Goal: Entertainment & Leisure: Browse casually

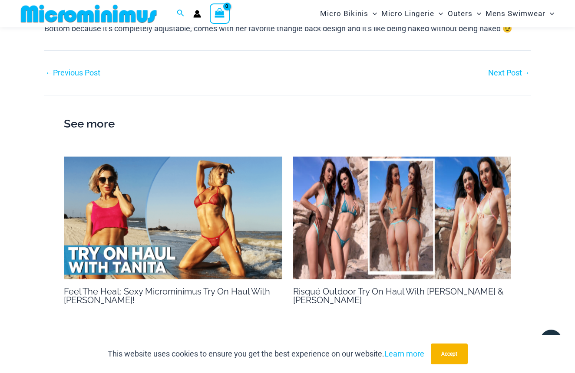
scroll to position [664, 0]
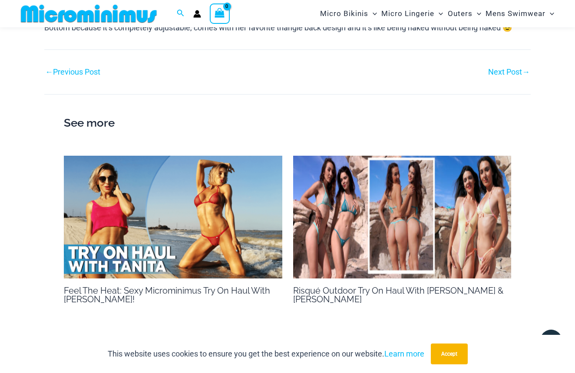
click at [497, 66] on div "Next Post →" at bounding box center [408, 72] width 243 height 13
click at [92, 68] on link "← Previous Post" at bounding box center [72, 72] width 55 height 8
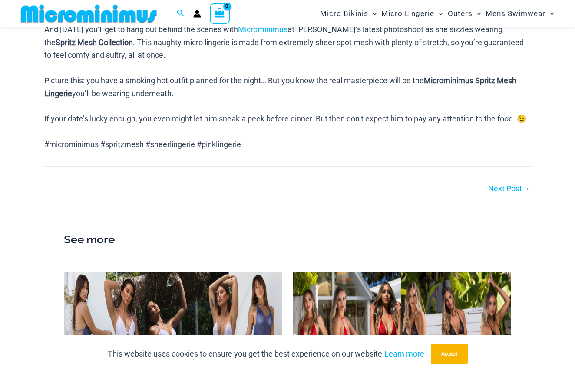
scroll to position [482, 0]
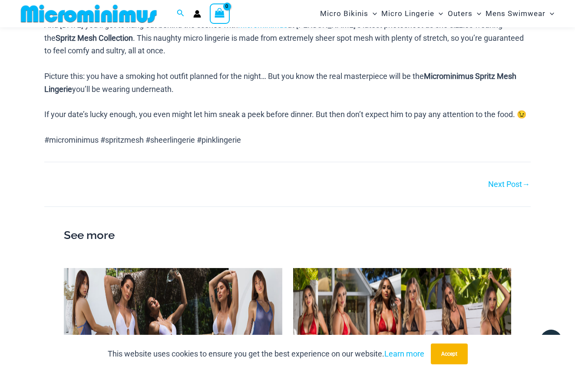
click at [500, 188] on link "Next Post →" at bounding box center [509, 185] width 42 height 8
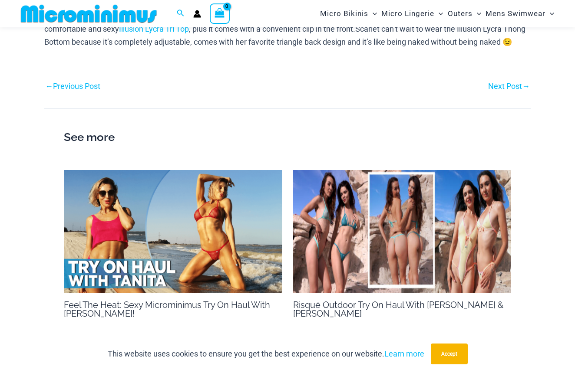
scroll to position [642, 0]
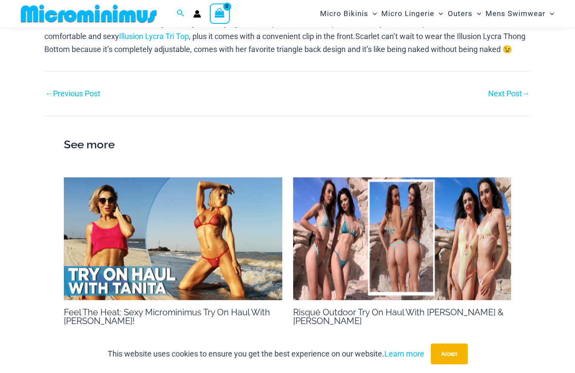
click at [506, 90] on link "Next Post →" at bounding box center [509, 94] width 42 height 8
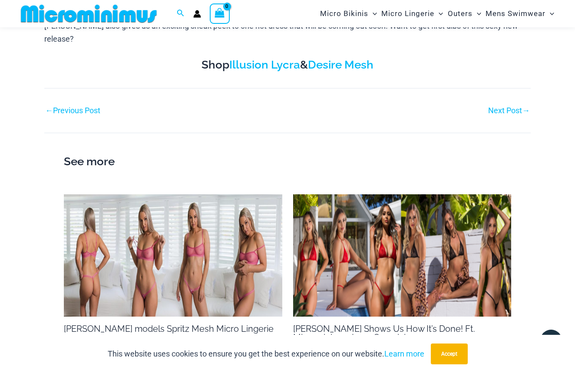
scroll to position [521, 0]
click at [518, 107] on link "Next Post →" at bounding box center [509, 111] width 42 height 8
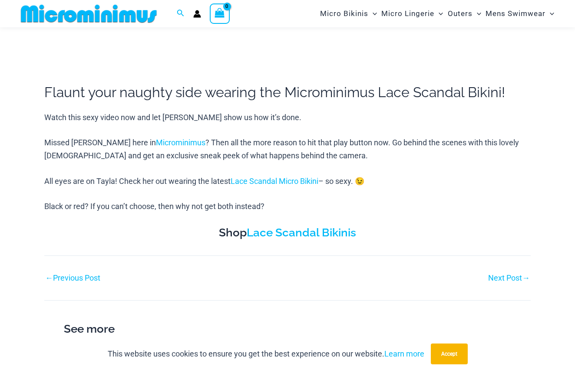
scroll to position [314, 0]
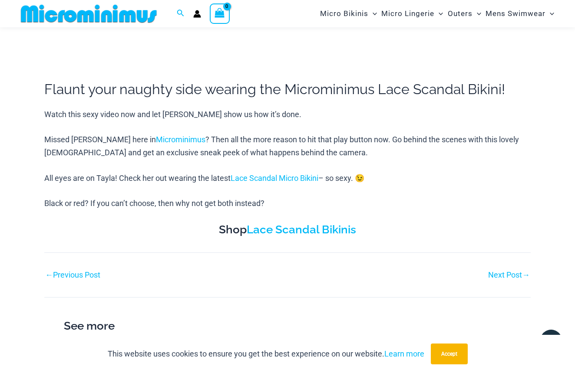
click at [500, 271] on link "Next Post →" at bounding box center [509, 275] width 42 height 8
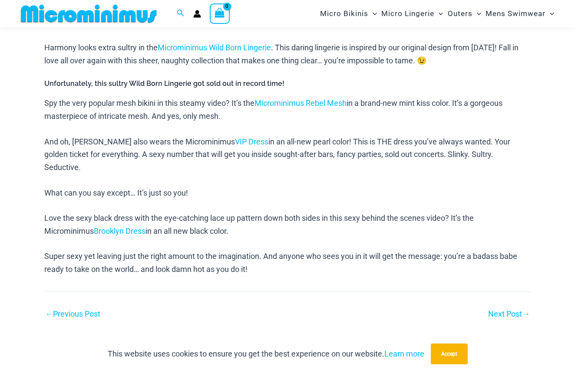
scroll to position [472, 0]
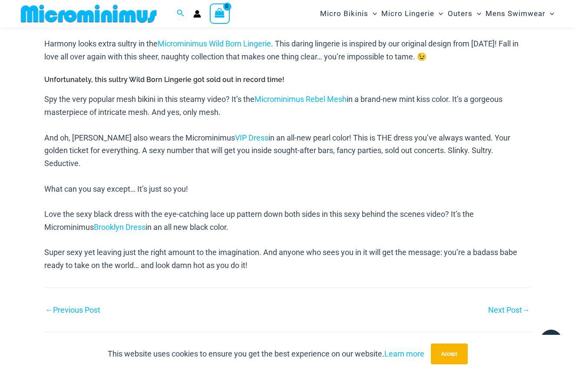
click at [494, 307] on link "Next Post →" at bounding box center [509, 311] width 42 height 8
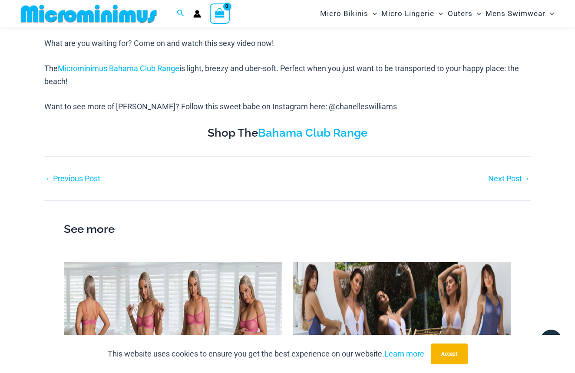
scroll to position [448, 0]
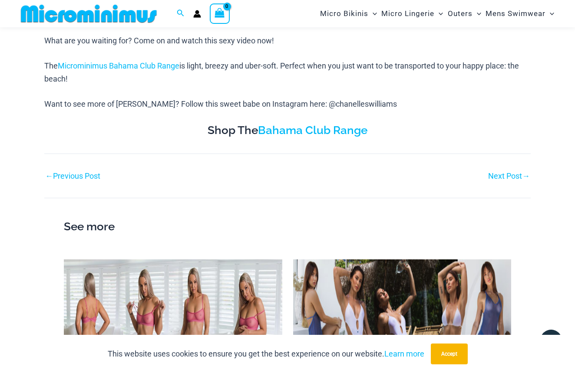
click at [492, 173] on link "Next Post →" at bounding box center [509, 176] width 42 height 8
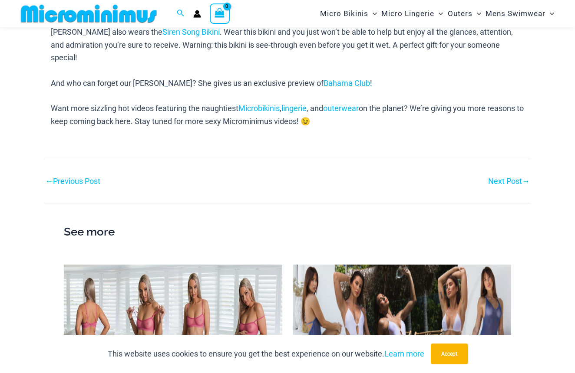
scroll to position [501, 0]
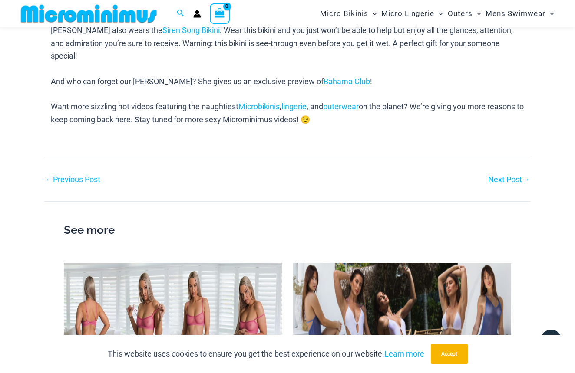
click at [496, 176] on link "Next Post →" at bounding box center [509, 180] width 42 height 8
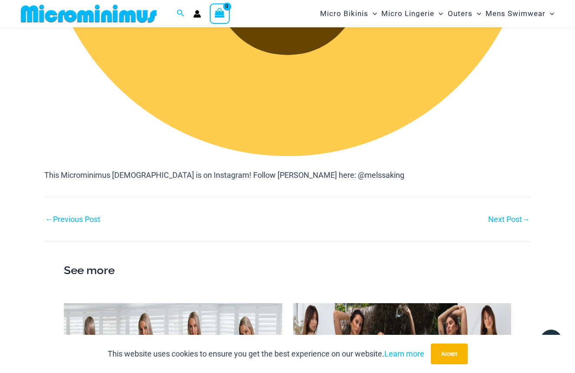
scroll to position [1384, 0]
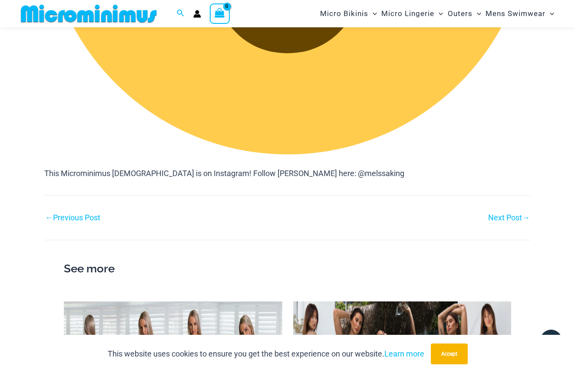
click at [500, 214] on link "Next Post →" at bounding box center [509, 218] width 42 height 8
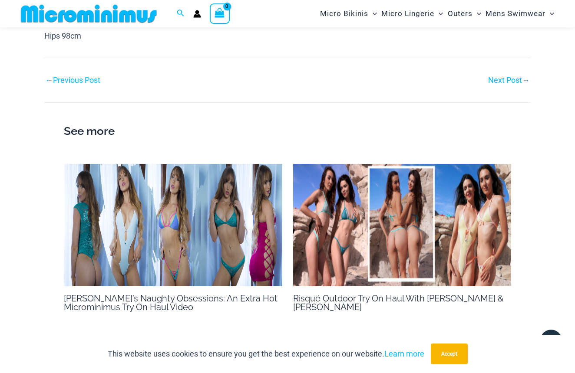
scroll to position [1780, 0]
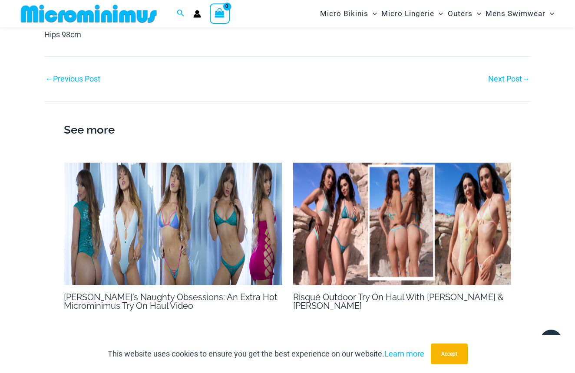
click at [480, 210] on img at bounding box center [402, 224] width 218 height 123
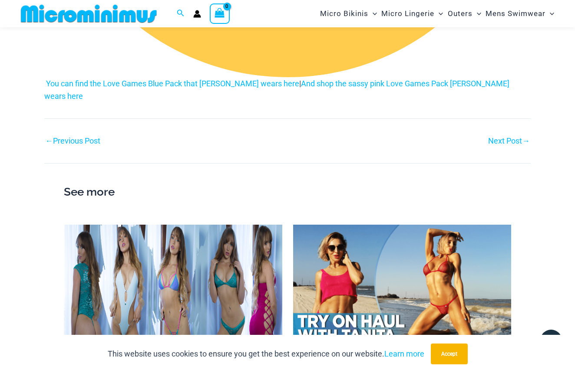
scroll to position [1793, 0]
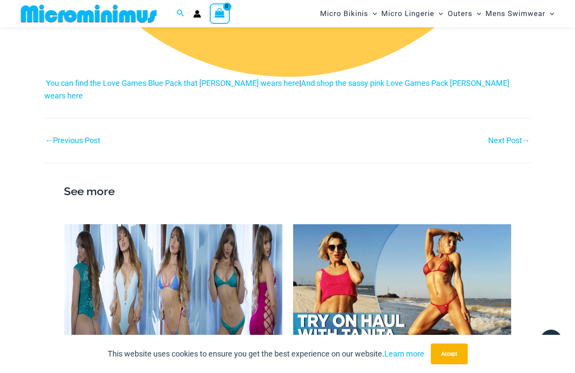
click at [506, 134] on div "Next Post →" at bounding box center [408, 140] width 243 height 13
click at [505, 137] on link "Next Post →" at bounding box center [509, 141] width 42 height 8
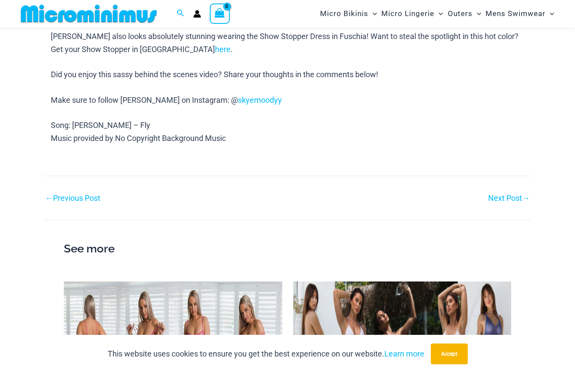
scroll to position [1077, 0]
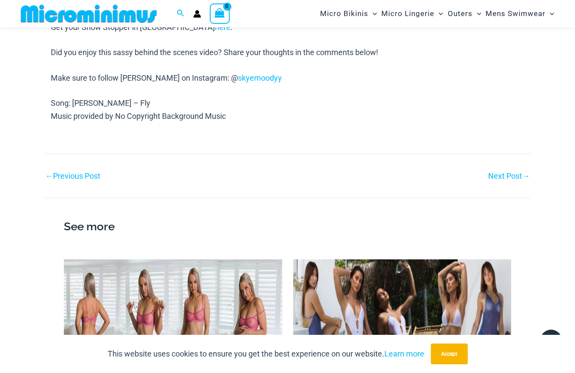
click at [505, 162] on nav "Post navigation ← Previous Post Next Post →" at bounding box center [287, 168] width 486 height 29
click at [507, 172] on link "Next Post →" at bounding box center [509, 176] width 42 height 8
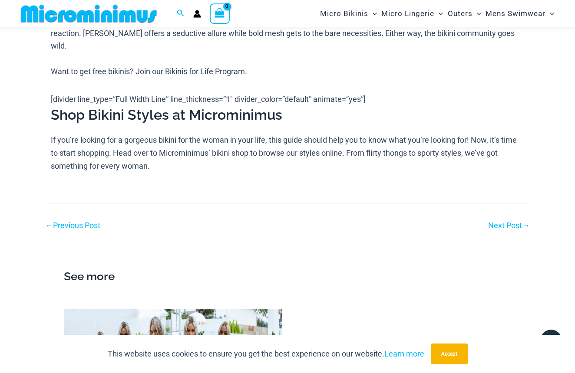
scroll to position [872, 0]
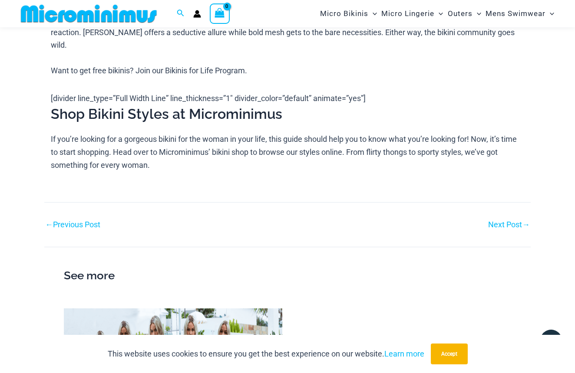
click at [496, 229] on link "Next Post →" at bounding box center [509, 225] width 42 height 8
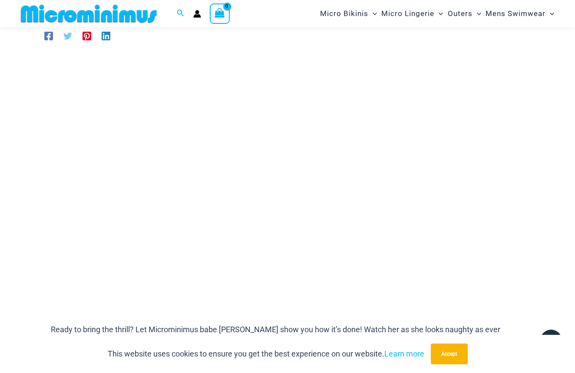
scroll to position [86, 0]
